Goal: Task Accomplishment & Management: Use online tool/utility

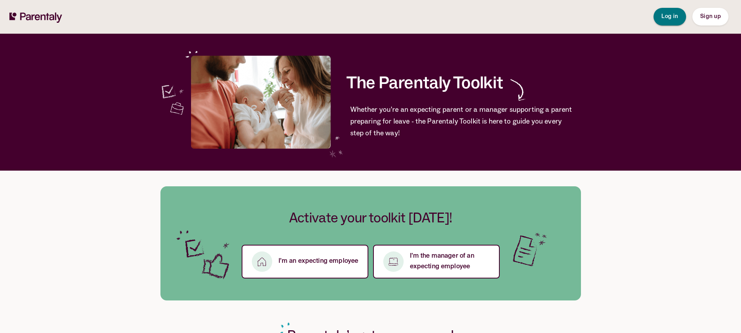
click at [670, 16] on span "Log in" at bounding box center [670, 16] width 17 height 5
